Goal: Transaction & Acquisition: Purchase product/service

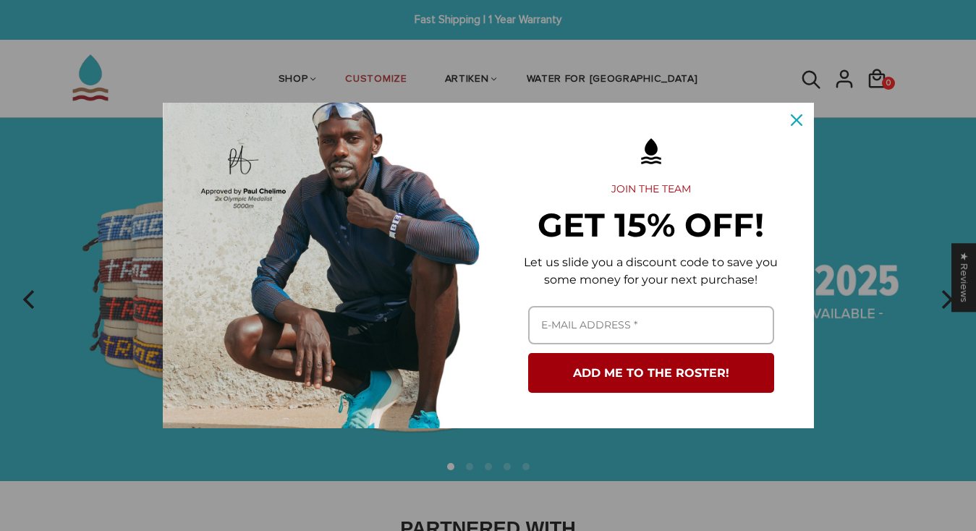
click at [797, 120] on icon "close icon" at bounding box center [796, 120] width 12 height 12
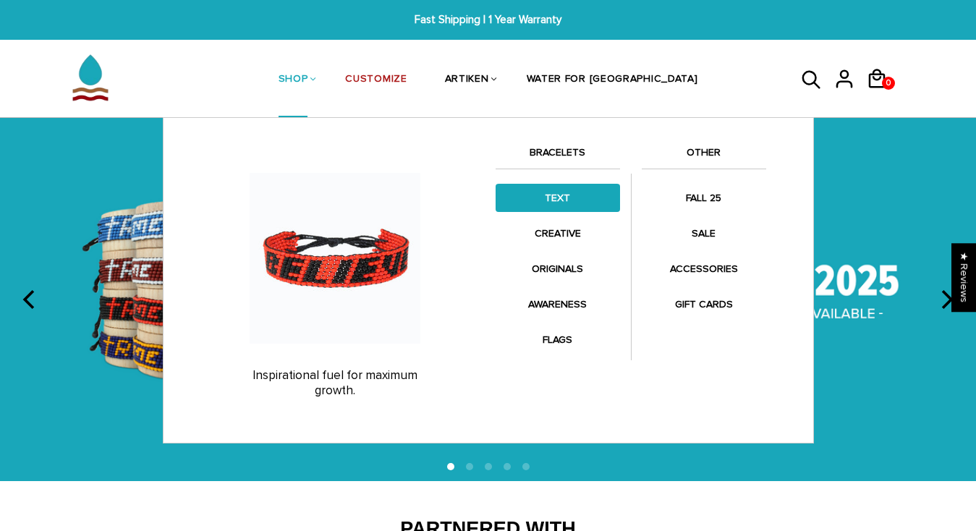
click at [568, 199] on link "TEXT" at bounding box center [557, 198] width 124 height 28
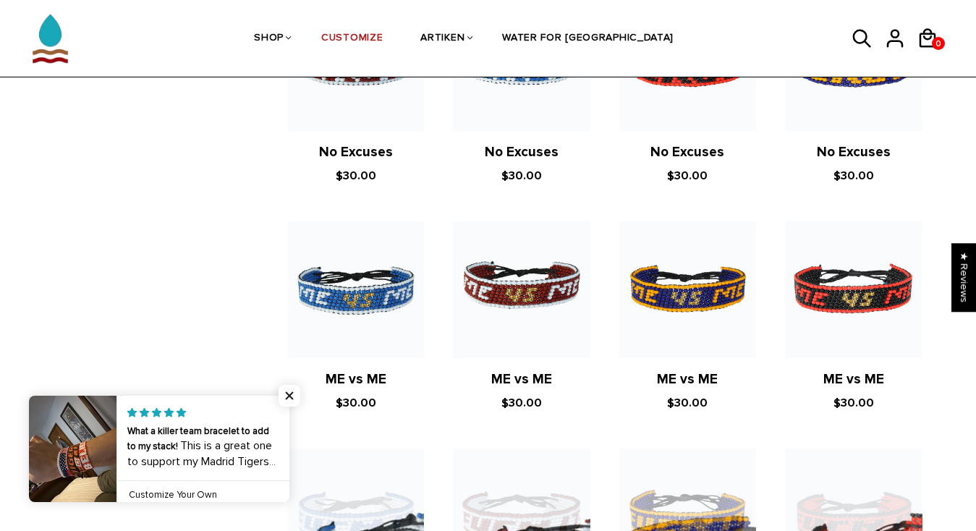
scroll to position [1092, 0]
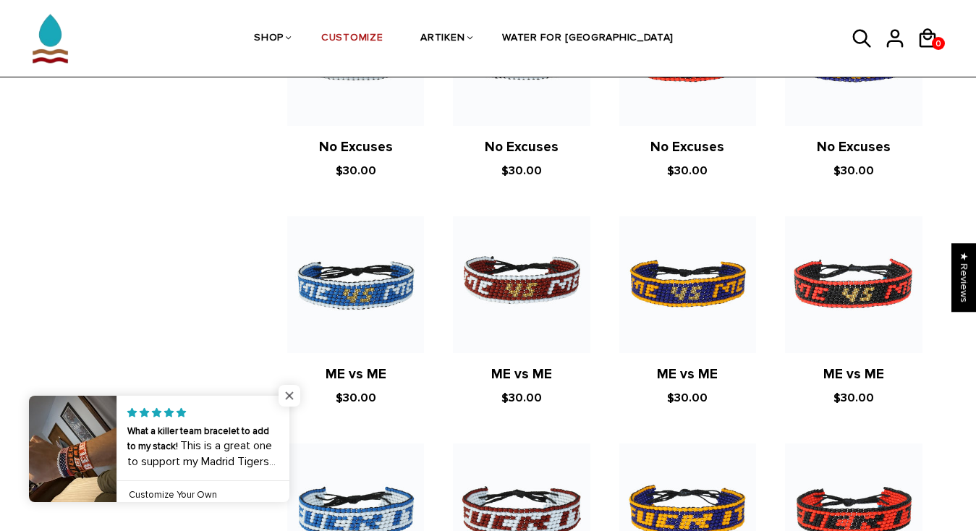
click at [283, 395] on span "Close popup widget" at bounding box center [289, 396] width 22 height 22
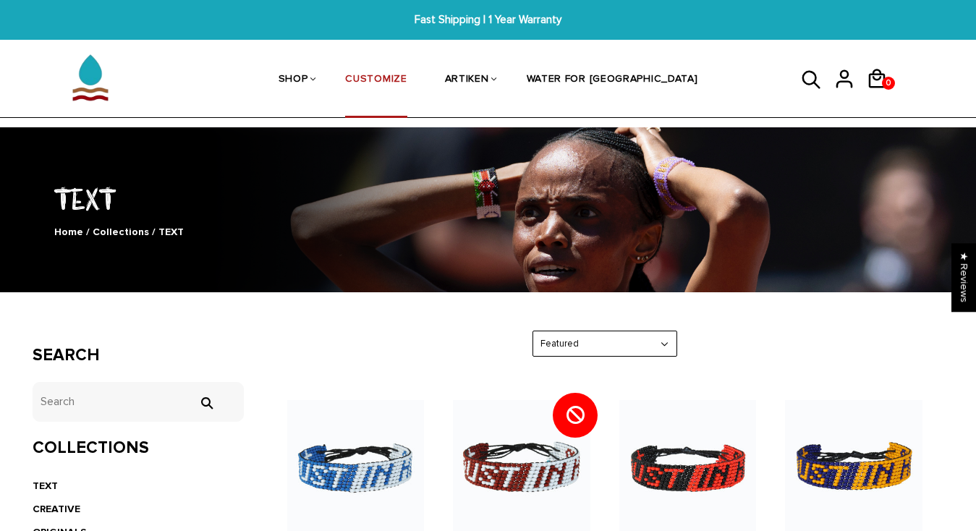
scroll to position [0, 0]
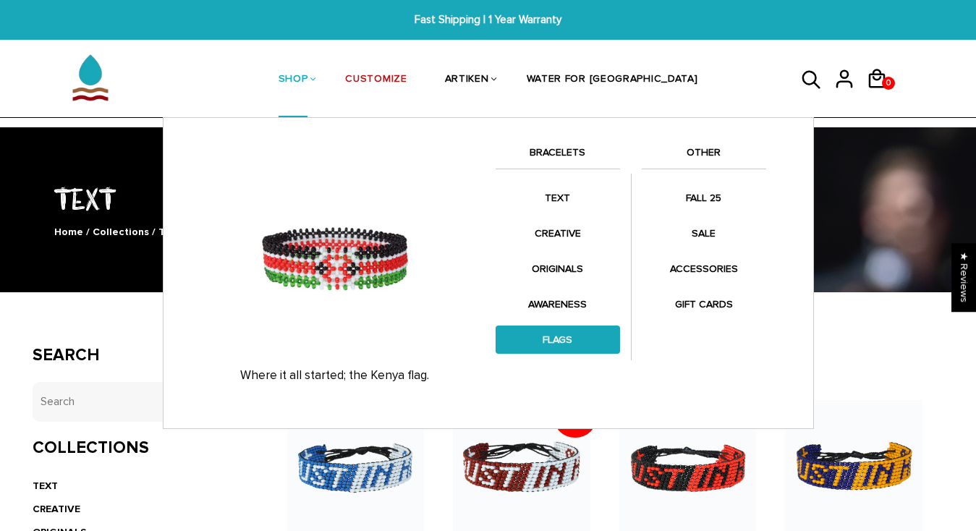
click at [586, 333] on link "FLAGS" at bounding box center [557, 339] width 124 height 28
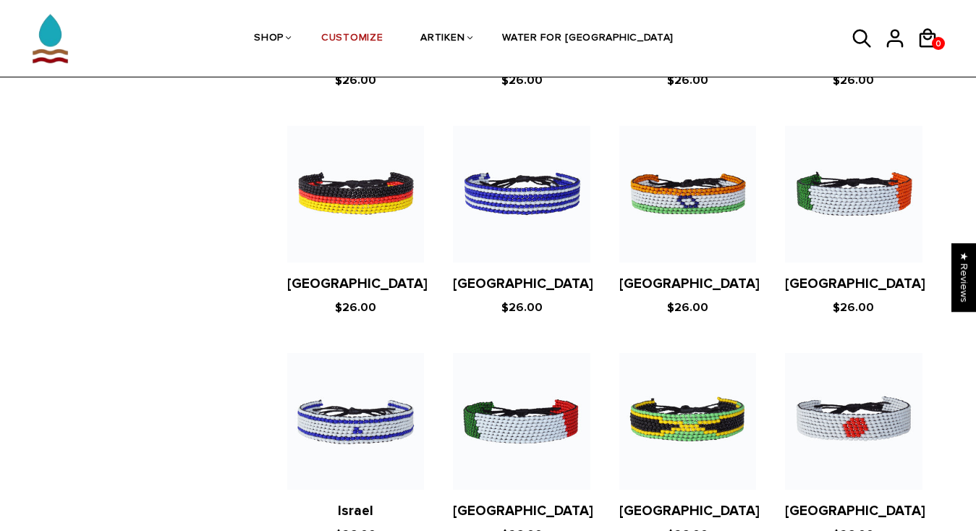
scroll to position [1415, 0]
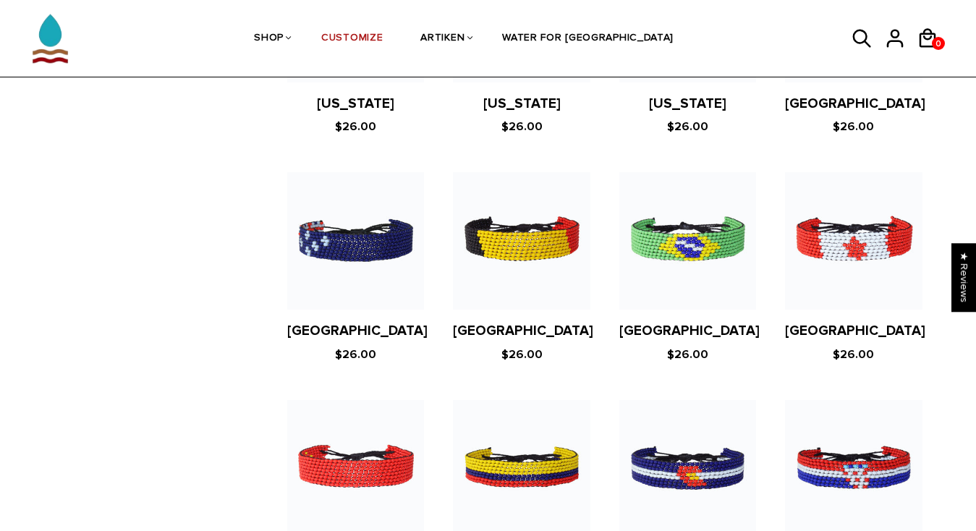
click at [853, 40] on icon at bounding box center [862, 39] width 18 height 18
click at [866, 36] on icon at bounding box center [862, 39] width 18 height 18
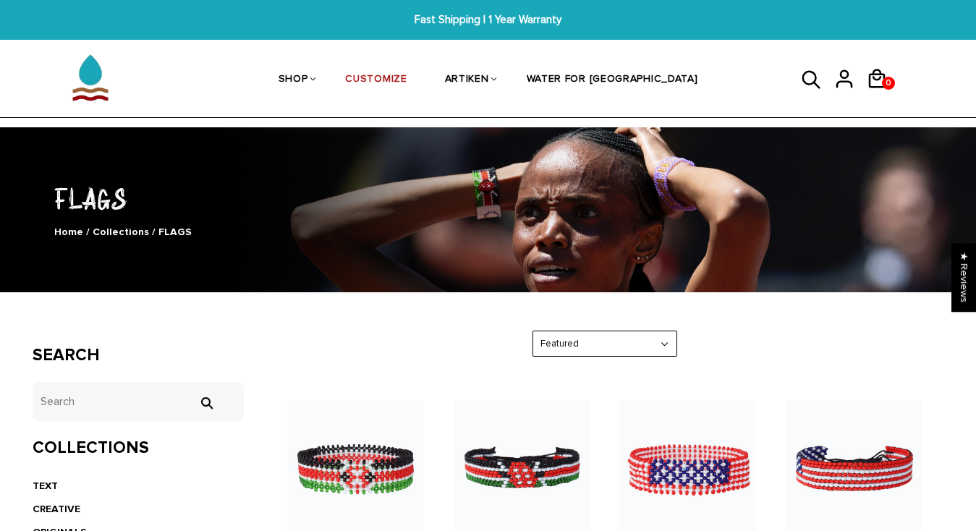
scroll to position [0, 0]
click at [807, 74] on icon at bounding box center [812, 80] width 22 height 35
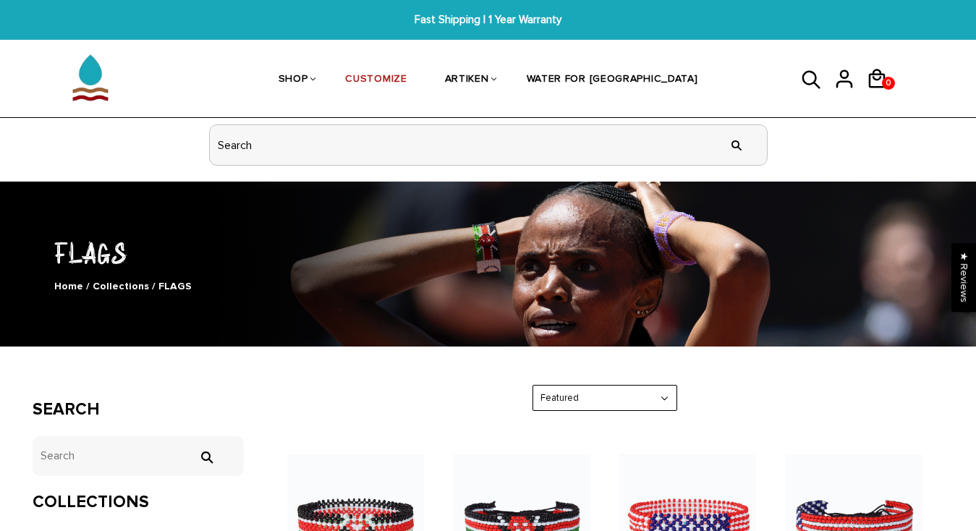
click at [611, 140] on input "header search" at bounding box center [488, 145] width 557 height 40
type input "germany"
click at [735, 144] on input "" at bounding box center [736, 145] width 29 height 54
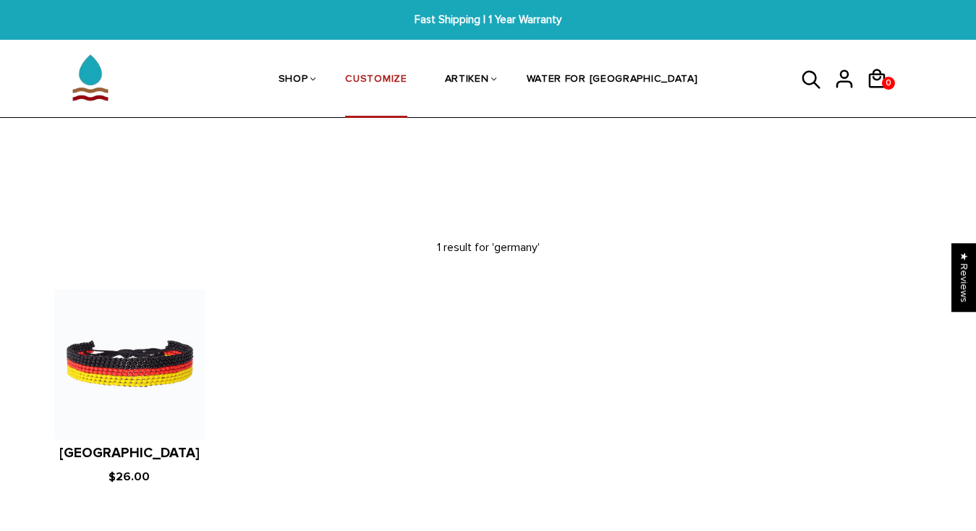
click at [388, 77] on link "CUSTOMIZE" at bounding box center [375, 80] width 61 height 77
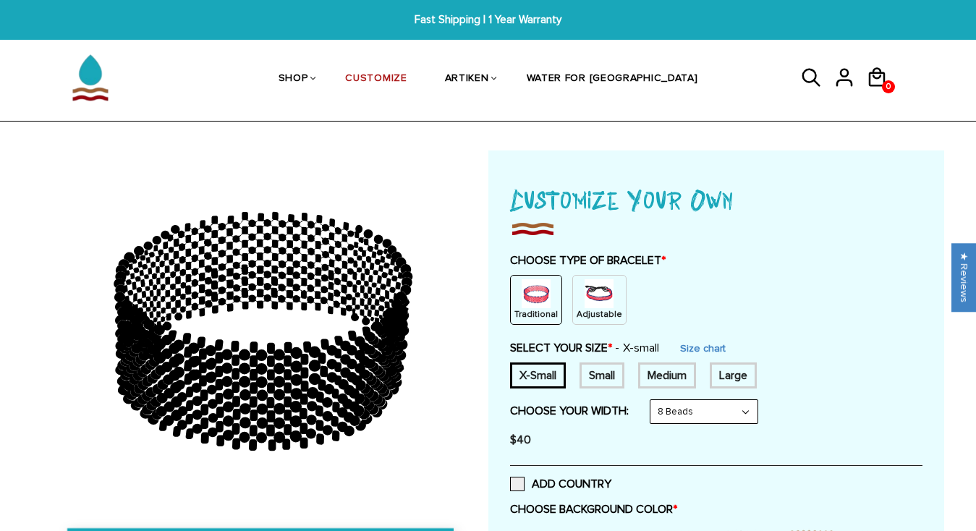
click at [594, 304] on img at bounding box center [598, 293] width 29 height 29
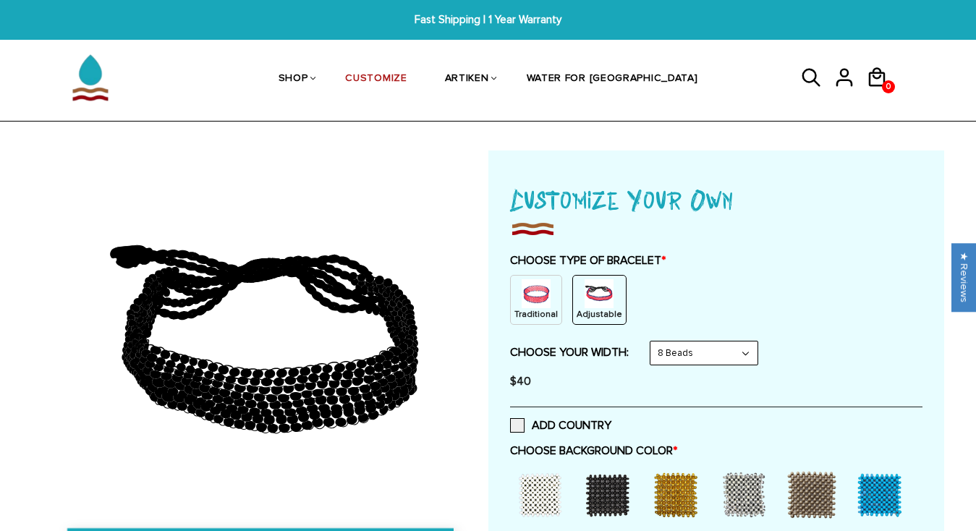
scroll to position [66, 0]
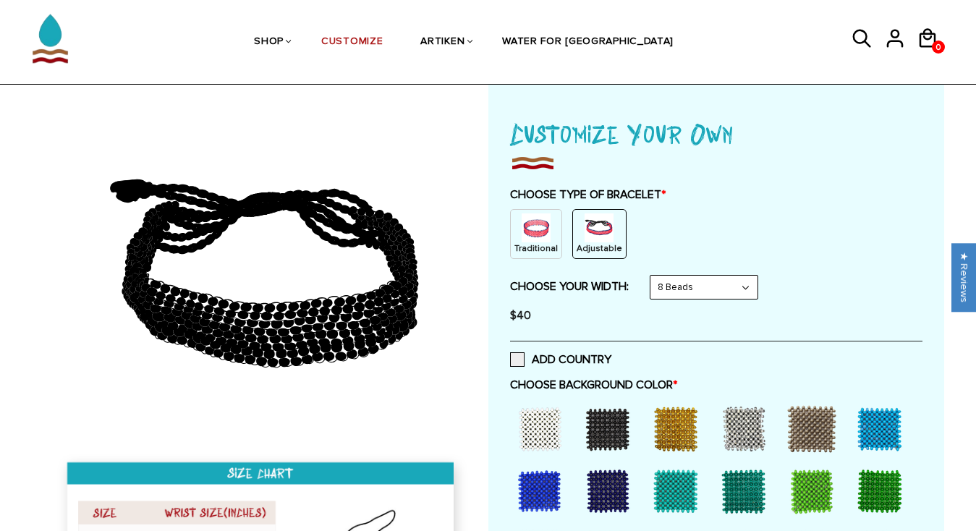
select select "10-beads"
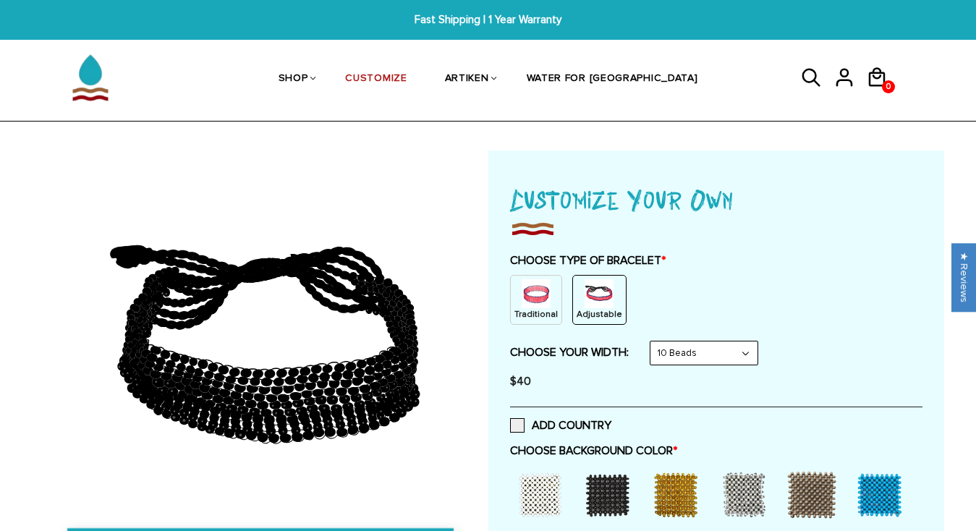
scroll to position [0, 0]
